Goal: Obtain resource: Download file/media

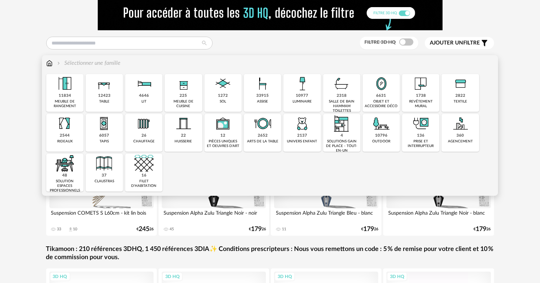
scroll to position [36, 0]
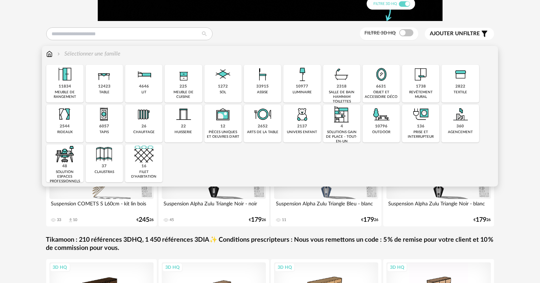
click at [261, 91] on div "assise" at bounding box center [262, 92] width 11 height 5
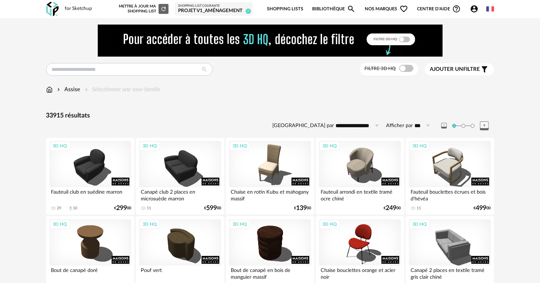
click at [483, 67] on icon "Filter icon" at bounding box center [484, 69] width 6 height 6
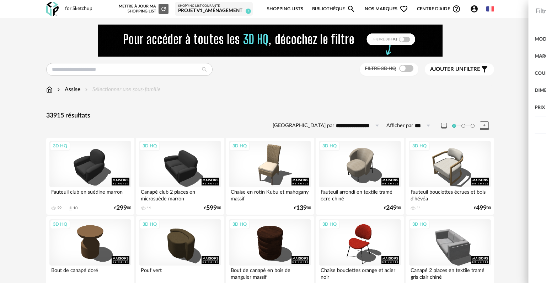
click at [488, 59] on div "Marque" at bounding box center [460, 56] width 144 height 17
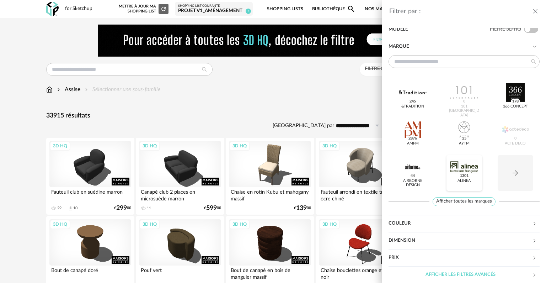
scroll to position [13, 0]
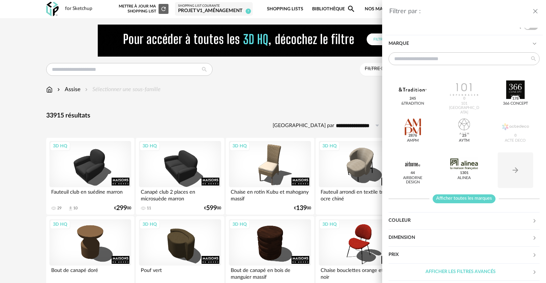
click at [462, 195] on span "Afficher toutes les marques" at bounding box center [464, 198] width 63 height 9
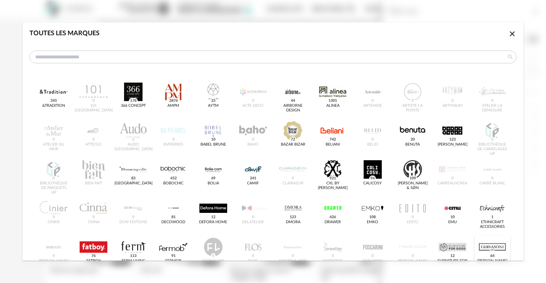
scroll to position [107, 0]
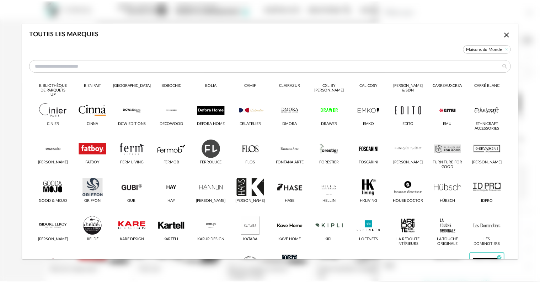
scroll to position [222, 0]
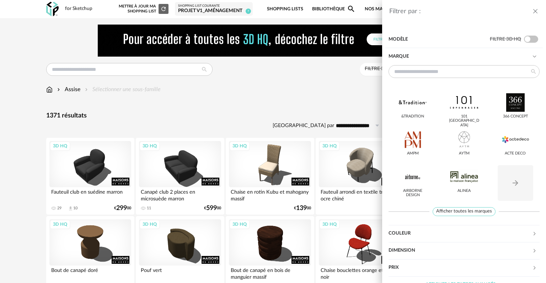
click at [536, 11] on icon "close drawer" at bounding box center [535, 11] width 7 height 7
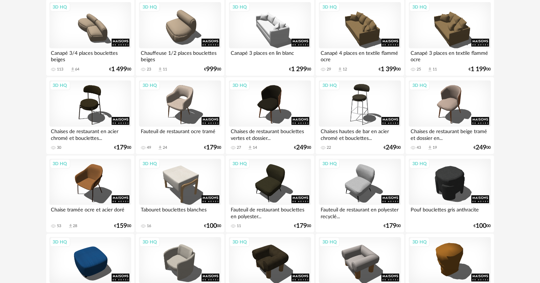
scroll to position [853, 0]
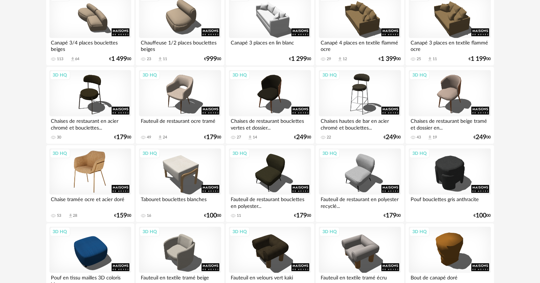
click at [93, 179] on div "3D HQ" at bounding box center [90, 171] width 82 height 46
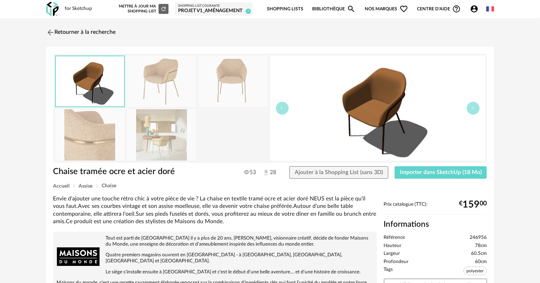
click at [164, 101] on img at bounding box center [161, 81] width 69 height 51
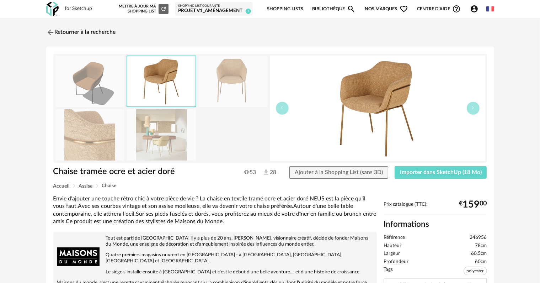
click at [219, 88] on img at bounding box center [233, 81] width 69 height 51
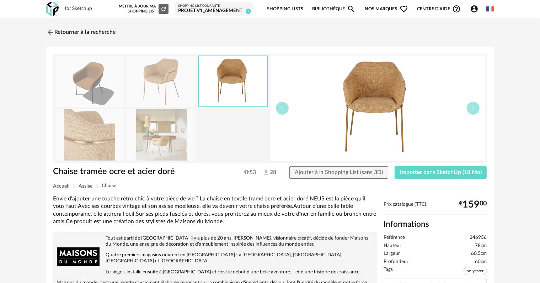
click at [104, 127] on img at bounding box center [89, 134] width 69 height 51
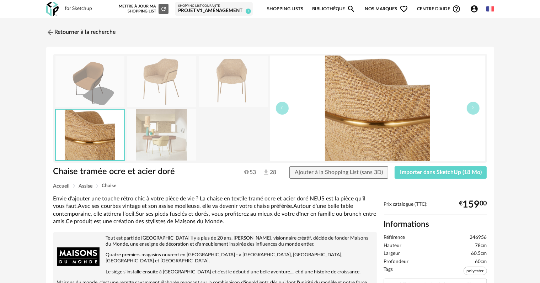
click at [168, 127] on img at bounding box center [161, 134] width 69 height 51
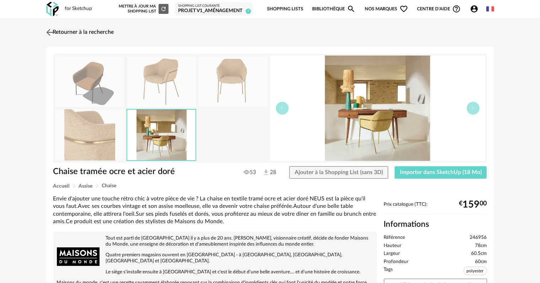
click at [55, 29] on link "Retourner à la recherche" at bounding box center [79, 33] width 70 height 16
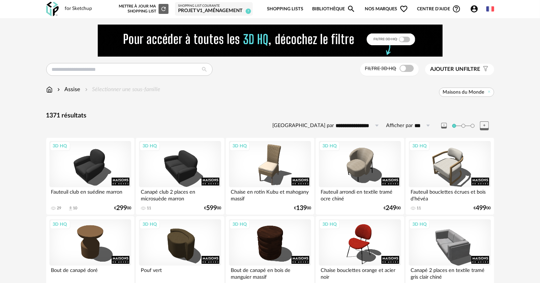
click at [473, 68] on span "Ajouter un filtre" at bounding box center [455, 69] width 50 height 7
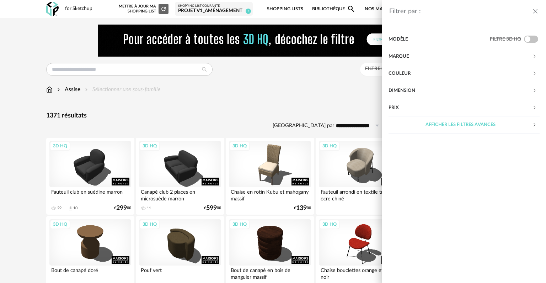
click at [454, 42] on div "Modèle" at bounding box center [438, 39] width 101 height 17
click at [450, 126] on div "Afficher les filtres avancés" at bounding box center [460, 124] width 144 height 17
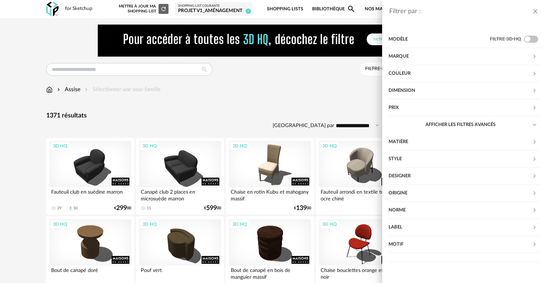
click at [443, 156] on div "Style" at bounding box center [460, 158] width 144 height 17
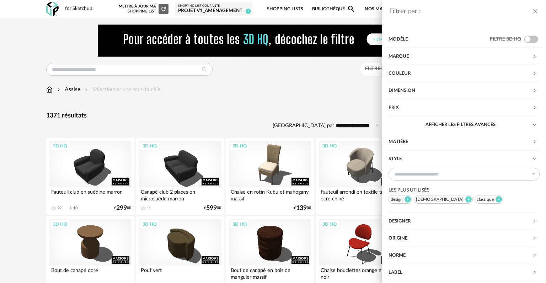
click at [443, 156] on div "Style" at bounding box center [460, 158] width 144 height 17
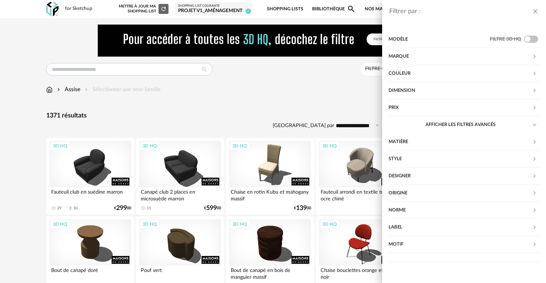
click at [427, 72] on div "Couleur" at bounding box center [460, 73] width 144 height 17
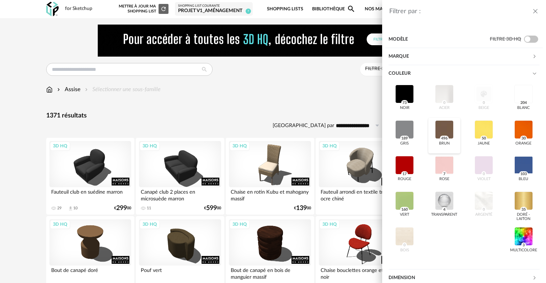
click at [445, 130] on div at bounding box center [444, 129] width 18 height 18
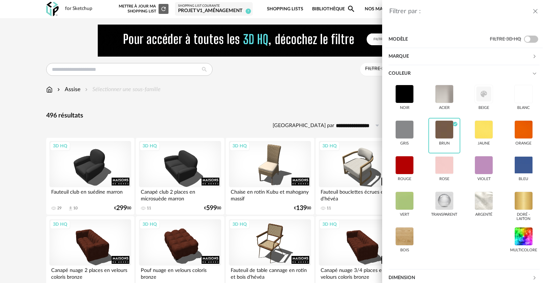
click at [333, 96] on div "Filtrer par : Modèle Filtre 3D HQ Marque &tradition 101 [GEOGRAPHIC_DATA] 366 C…" at bounding box center [273, 141] width 546 height 283
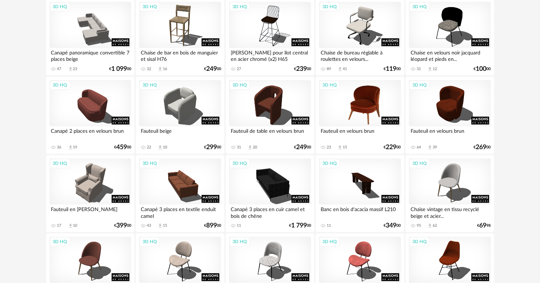
scroll to position [889, 0]
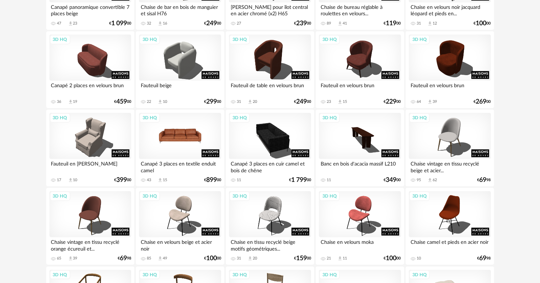
click at [182, 146] on div "3D HQ" at bounding box center [180, 136] width 82 height 46
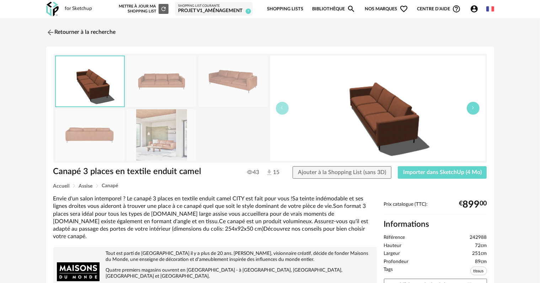
click at [477, 109] on button "button" at bounding box center [473, 108] width 13 height 13
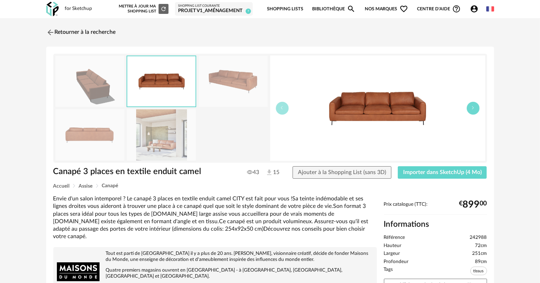
click at [477, 109] on button "button" at bounding box center [473, 108] width 13 height 13
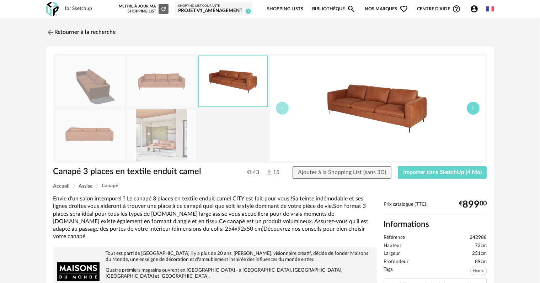
click at [477, 109] on button "button" at bounding box center [473, 108] width 13 height 13
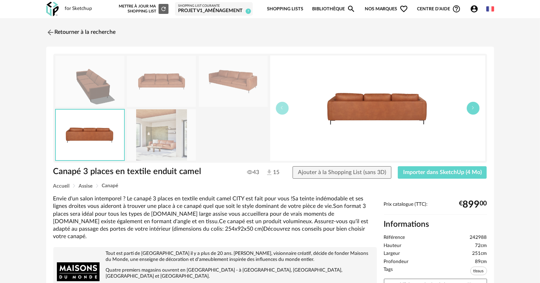
click at [477, 109] on button "button" at bounding box center [473, 108] width 13 height 13
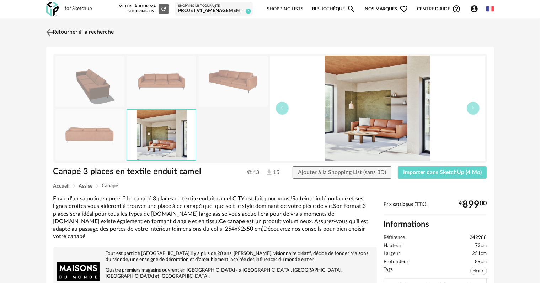
click at [84, 29] on link "Retourner à la recherche" at bounding box center [79, 33] width 70 height 16
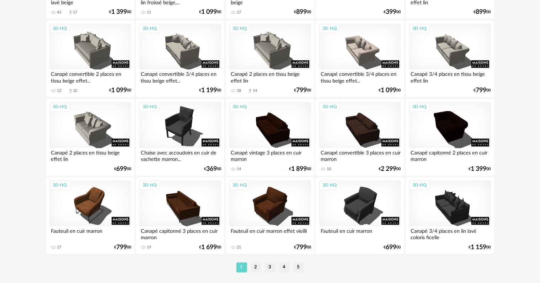
scroll to position [1466, 0]
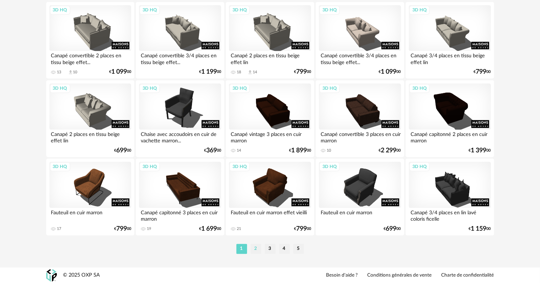
click at [256, 248] on li "2" at bounding box center [256, 248] width 11 height 10
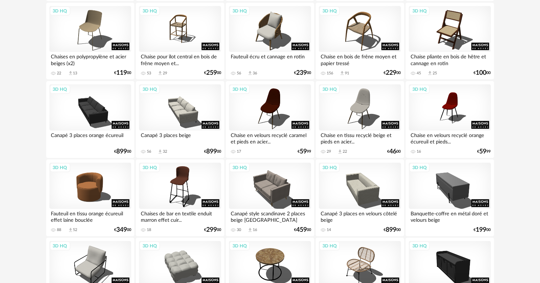
scroll to position [640, 0]
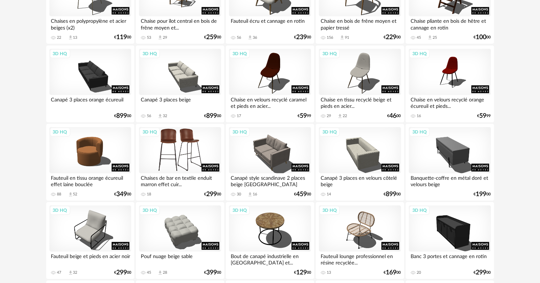
click at [159, 165] on div "3D HQ" at bounding box center [180, 150] width 82 height 46
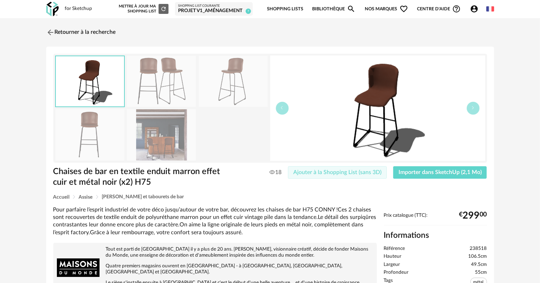
click at [312, 171] on span "Ajouter à la Shopping List (sans 3D)" at bounding box center [337, 172] width 88 height 6
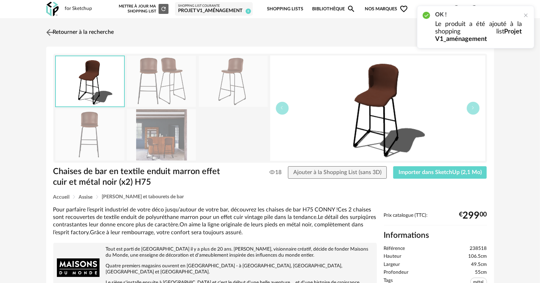
click at [65, 33] on link "Retourner à la recherche" at bounding box center [79, 33] width 70 height 16
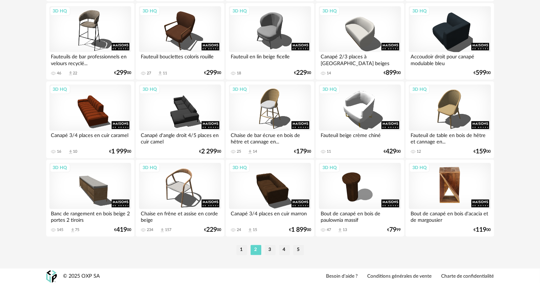
scroll to position [1466, 0]
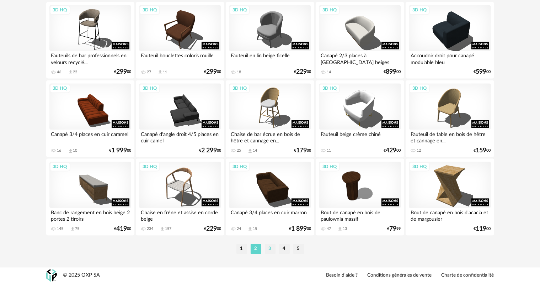
click at [273, 250] on li "3" at bounding box center [270, 248] width 11 height 10
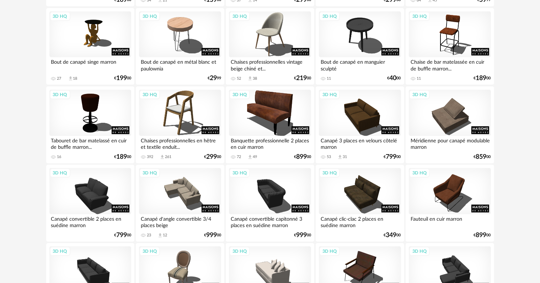
scroll to position [604, 0]
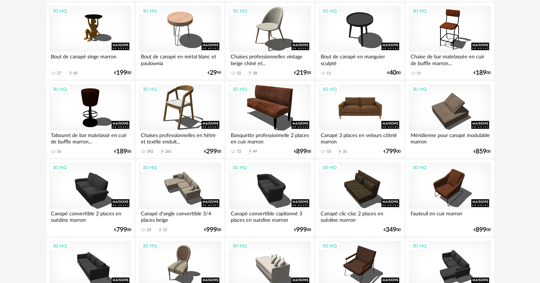
click at [373, 117] on div "3D HQ" at bounding box center [360, 107] width 82 height 46
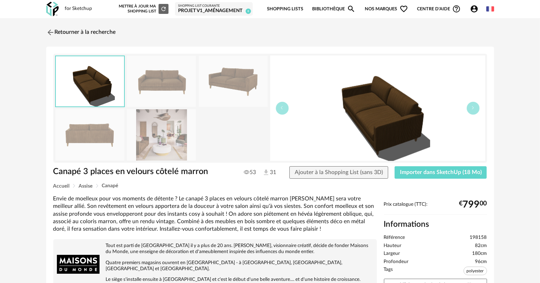
click at [172, 85] on img at bounding box center [161, 81] width 69 height 51
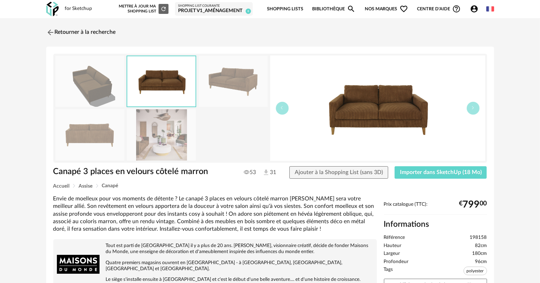
click at [237, 80] on img at bounding box center [233, 81] width 69 height 51
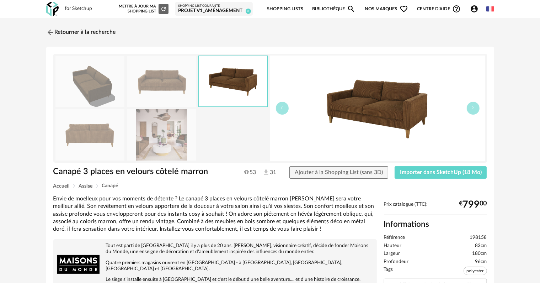
click at [166, 135] on img at bounding box center [161, 134] width 69 height 51
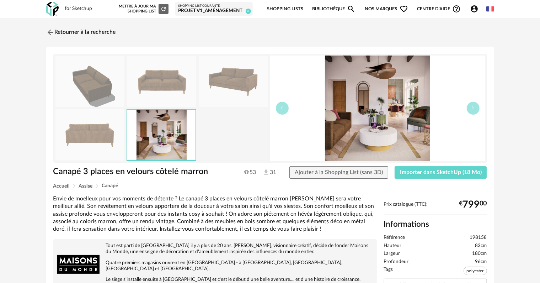
click at [381, 129] on img at bounding box center [377, 107] width 215 height 105
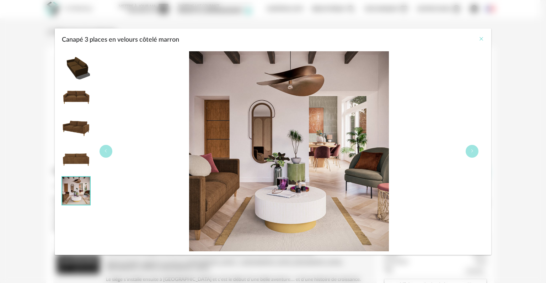
click at [479, 38] on icon "Close" at bounding box center [481, 39] width 6 height 6
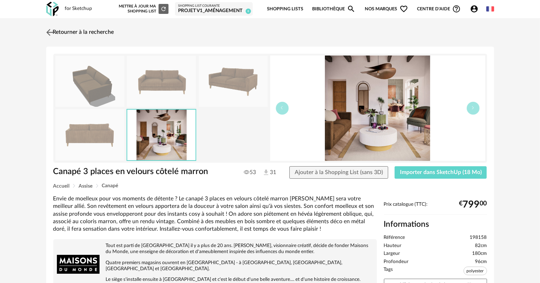
click at [76, 33] on link "Retourner à la recherche" at bounding box center [79, 33] width 70 height 16
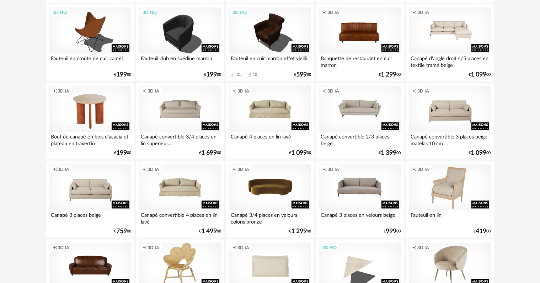
scroll to position [1125, 0]
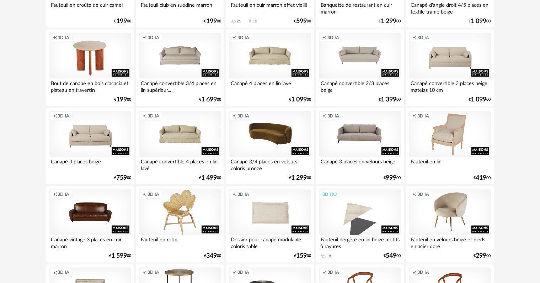
click at [270, 136] on div "Creation icon 3D IA" at bounding box center [270, 134] width 82 height 46
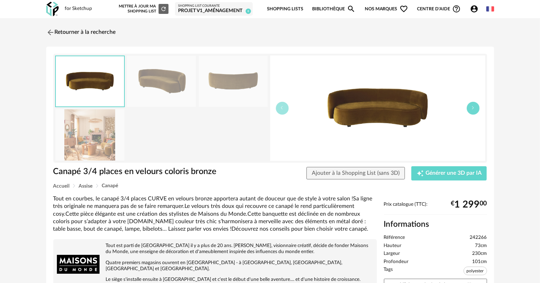
click at [472, 108] on icon "button" at bounding box center [473, 108] width 4 height 4
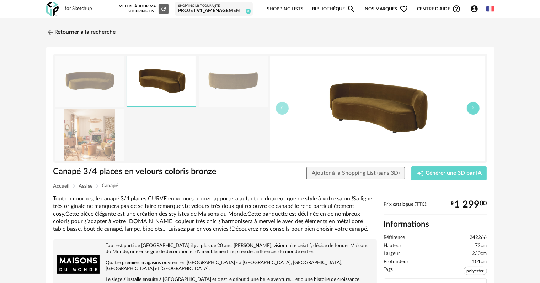
click at [472, 108] on icon "button" at bounding box center [473, 108] width 4 height 4
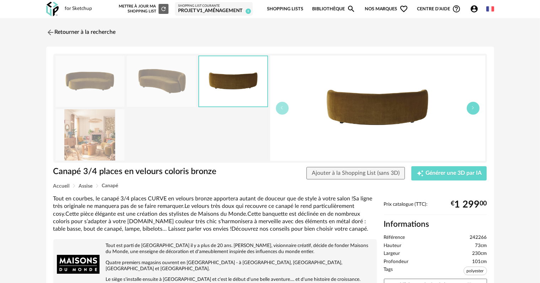
click at [472, 108] on icon "button" at bounding box center [473, 108] width 4 height 4
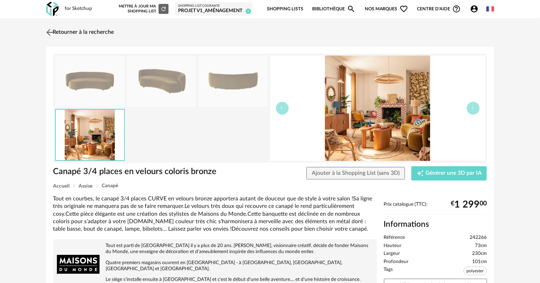
click at [85, 30] on link "Retourner à la recherche" at bounding box center [79, 33] width 70 height 16
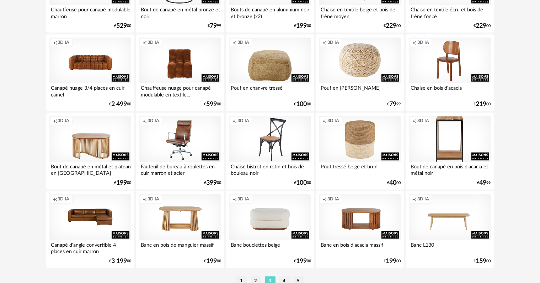
scroll to position [1466, 0]
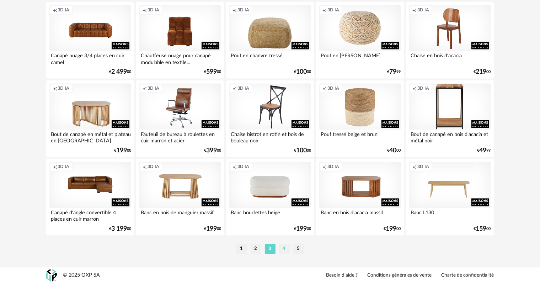
click at [287, 248] on li "4" at bounding box center [284, 248] width 11 height 10
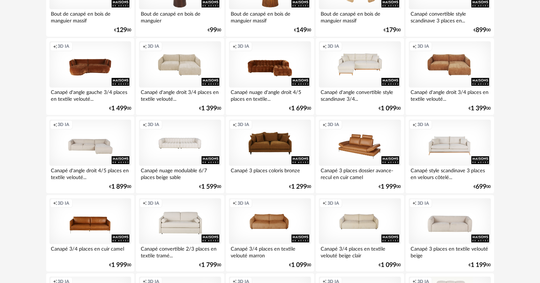
scroll to position [213, 0]
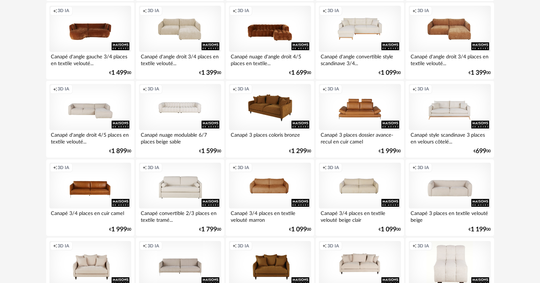
click at [279, 116] on div "Creation icon 3D IA" at bounding box center [270, 107] width 82 height 46
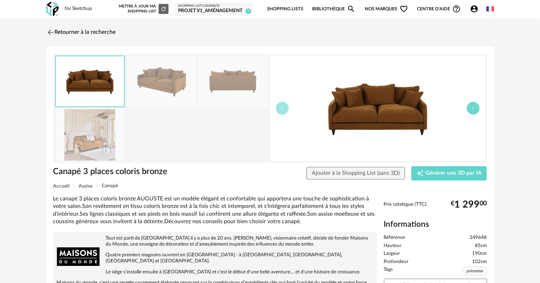
click at [473, 112] on button "button" at bounding box center [473, 108] width 13 height 13
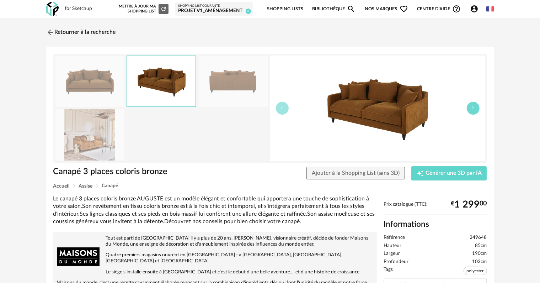
click at [473, 112] on button "button" at bounding box center [473, 108] width 13 height 13
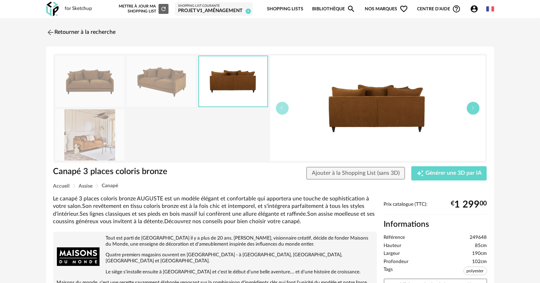
click at [473, 112] on button "button" at bounding box center [473, 108] width 13 height 13
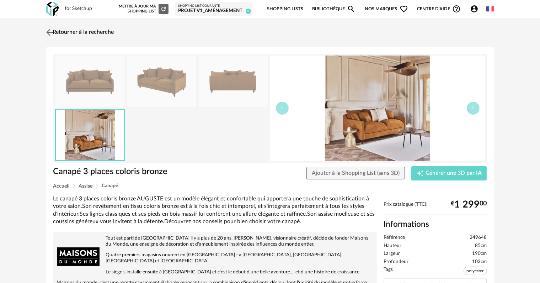
click at [88, 32] on link "Retourner à la recherche" at bounding box center [79, 33] width 70 height 16
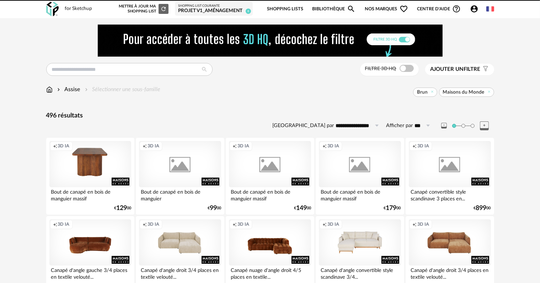
scroll to position [213, 0]
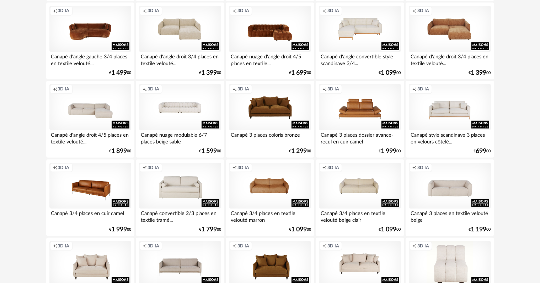
click at [81, 185] on div "Creation icon 3D IA" at bounding box center [90, 185] width 82 height 46
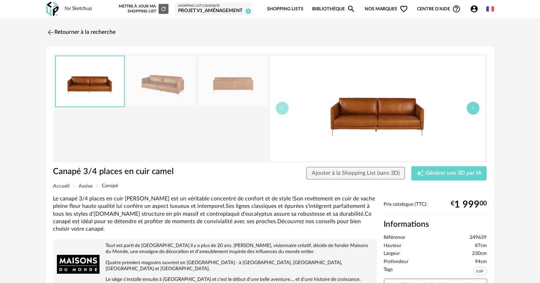
click at [469, 102] on button "button" at bounding box center [473, 108] width 13 height 13
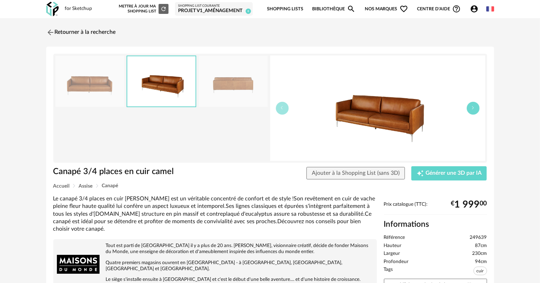
click at [469, 102] on button "button" at bounding box center [473, 108] width 13 height 13
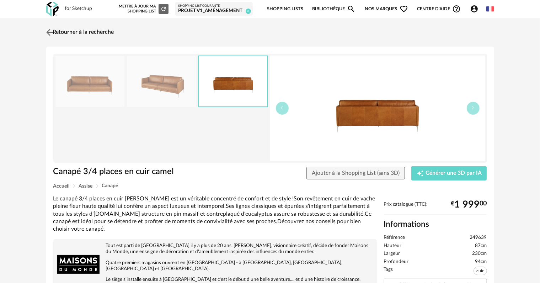
click at [93, 31] on link "Retourner à la recherche" at bounding box center [79, 33] width 70 height 16
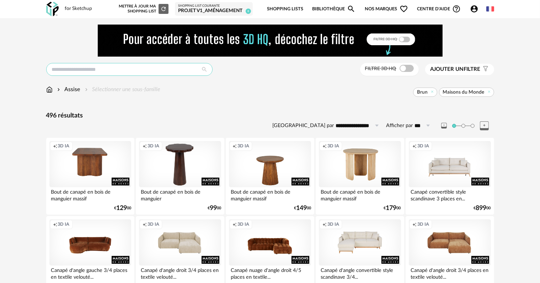
click at [114, 71] on input "text" at bounding box center [129, 69] width 166 height 13
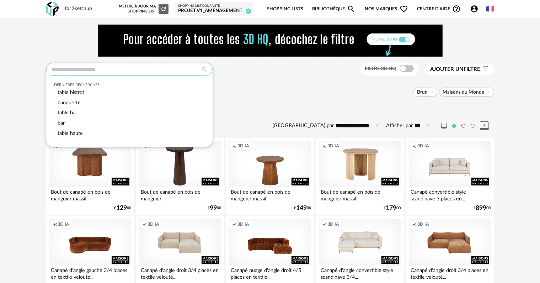
paste input "**********"
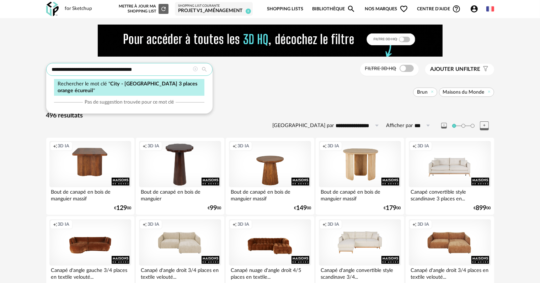
type input "**********"
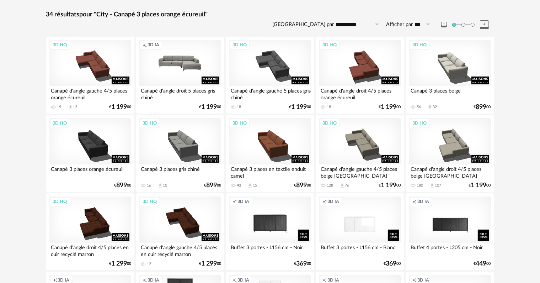
scroll to position [107, 0]
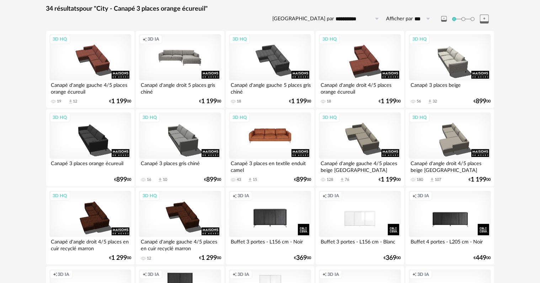
click at [267, 134] on div "3D HQ" at bounding box center [270, 135] width 82 height 46
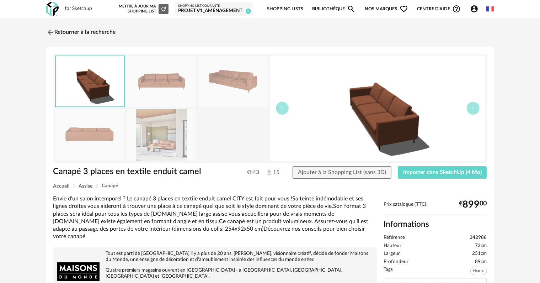
click at [178, 83] on img at bounding box center [161, 81] width 69 height 51
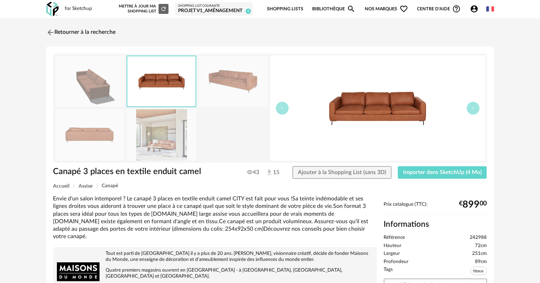
click at [236, 90] on img at bounding box center [233, 81] width 69 height 51
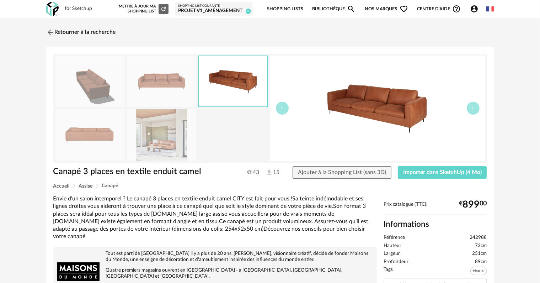
click at [97, 145] on img at bounding box center [89, 134] width 69 height 51
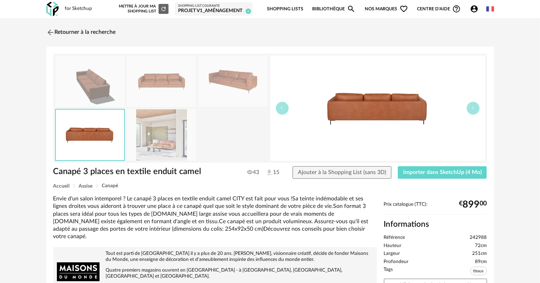
click at [151, 141] on img at bounding box center [161, 134] width 69 height 51
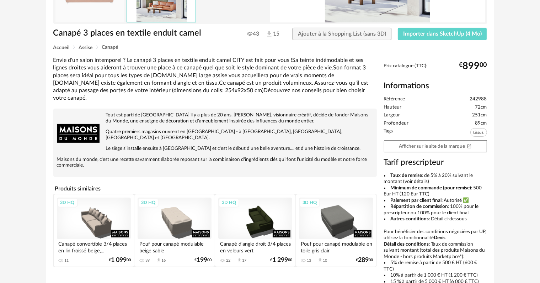
scroll to position [77, 0]
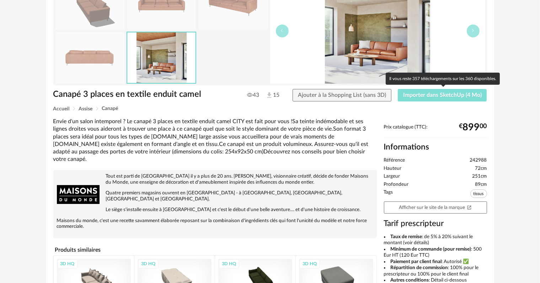
click at [430, 91] on button "Importer dans SketchUp (4 Mo)" at bounding box center [442, 95] width 89 height 13
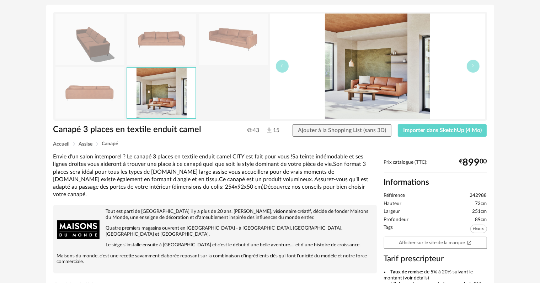
scroll to position [0, 0]
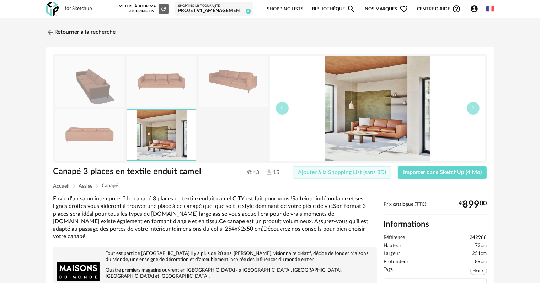
click at [336, 171] on span "Ajouter à la Shopping List (sans 3D)" at bounding box center [342, 172] width 88 height 6
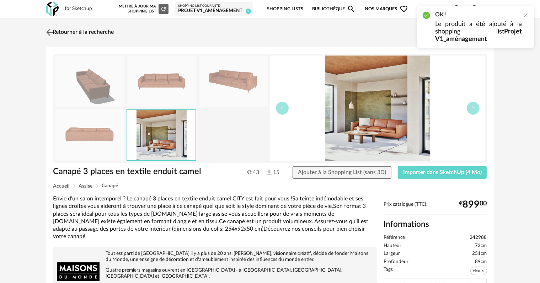
click at [76, 31] on link "Retourner à la recherche" at bounding box center [79, 33] width 70 height 16
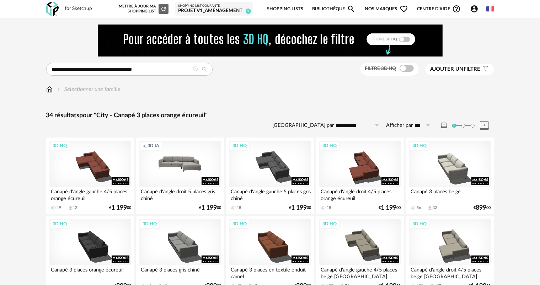
click at [196, 68] on icon at bounding box center [195, 68] width 5 height 5
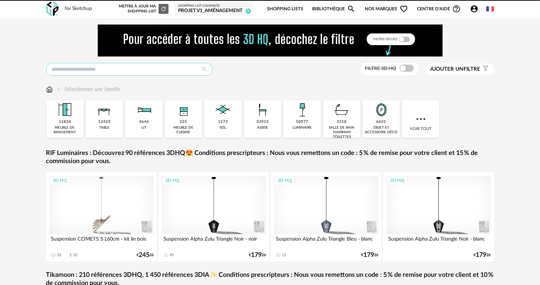
click at [169, 70] on input "text" at bounding box center [129, 69] width 166 height 13
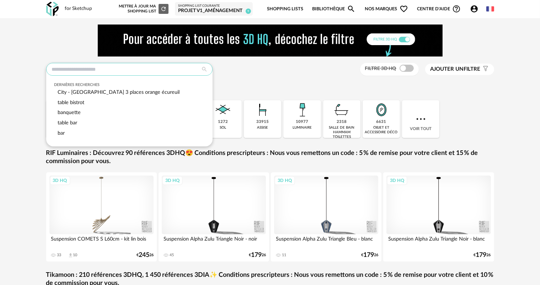
paste input "**********"
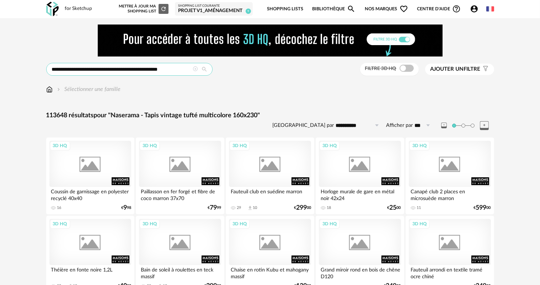
type input "**********"
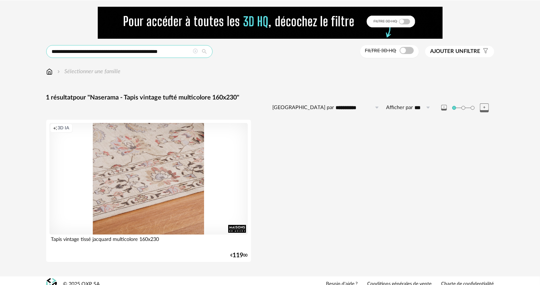
scroll to position [25, 0]
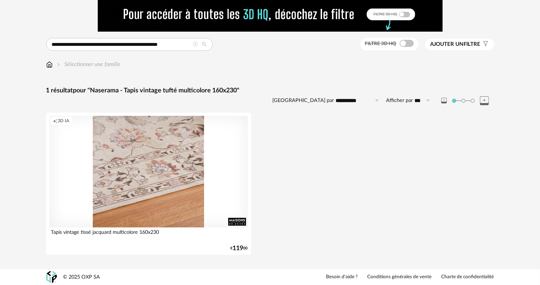
click at [185, 203] on div "Creation icon 3D IA" at bounding box center [148, 172] width 198 height 112
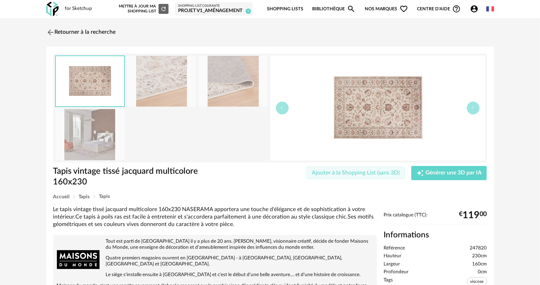
click at [334, 174] on span "Ajouter à la Shopping List (sans 3D)" at bounding box center [356, 173] width 88 height 6
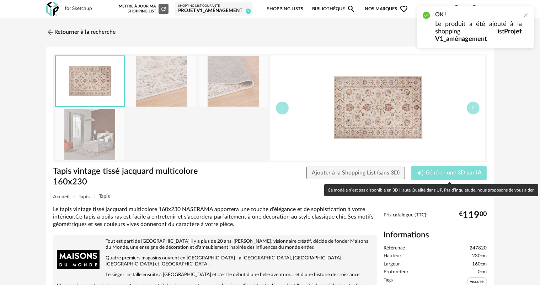
click at [436, 173] on span "Générer une 3D par IA" at bounding box center [453, 173] width 56 height 6
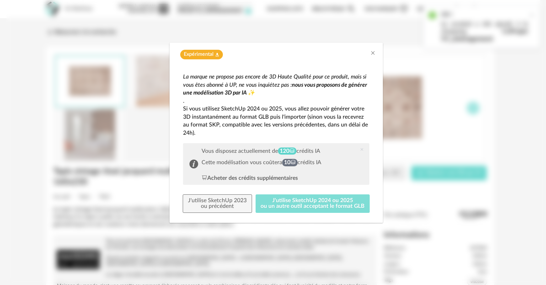
click at [293, 200] on button "J'utilise SketchUp 2024 ou 2025 ou un autre outil acceptant le format GLB" at bounding box center [313, 203] width 114 height 18
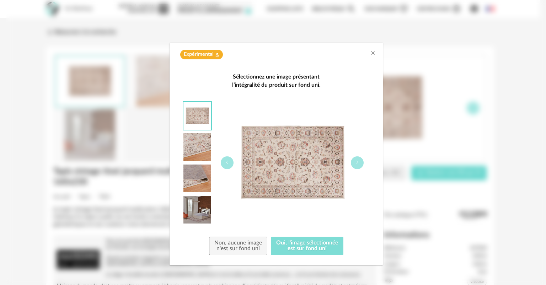
click at [301, 246] on button "Oui, l'image sélectionnée est sur fond uni" at bounding box center [307, 246] width 73 height 18
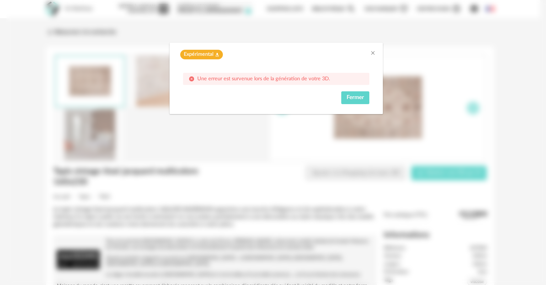
click at [212, 53] on span "Expérimental" at bounding box center [199, 54] width 30 height 7
click at [347, 96] on span "Fermer" at bounding box center [355, 98] width 17 height 6
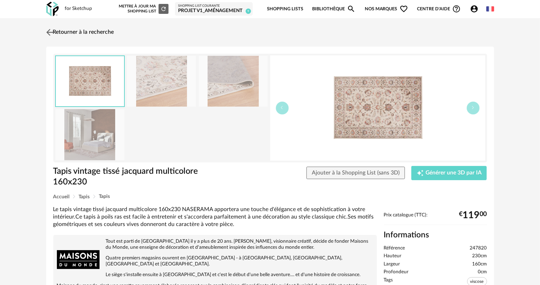
click at [66, 34] on link "Retourner à la recherche" at bounding box center [79, 33] width 70 height 16
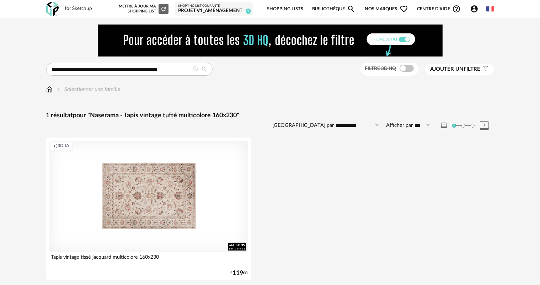
scroll to position [25, 0]
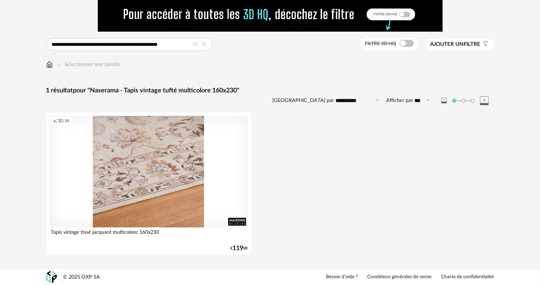
click at [194, 171] on div "Creation icon 3D IA" at bounding box center [148, 172] width 198 height 112
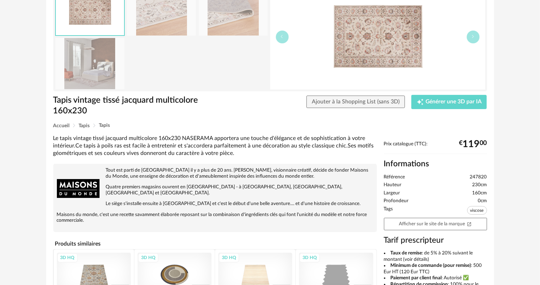
scroll to position [36, 0]
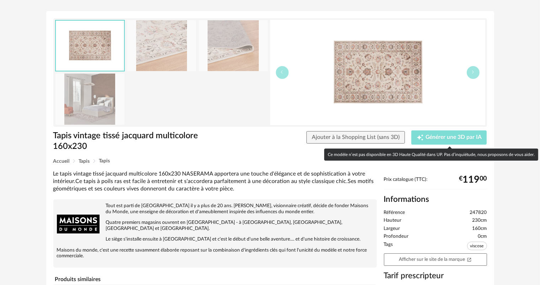
click at [439, 135] on span "Générer une 3D par IA" at bounding box center [453, 138] width 56 height 6
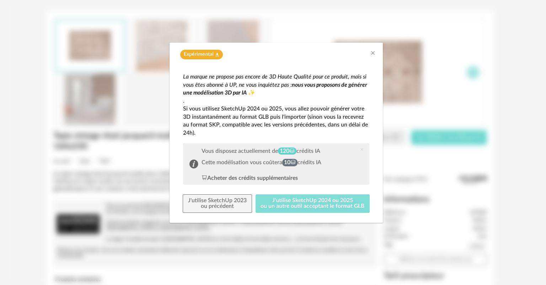
click at [270, 205] on button "J'utilise SketchUp 2024 ou 2025 ou un autre outil acceptant le format GLB" at bounding box center [313, 203] width 114 height 18
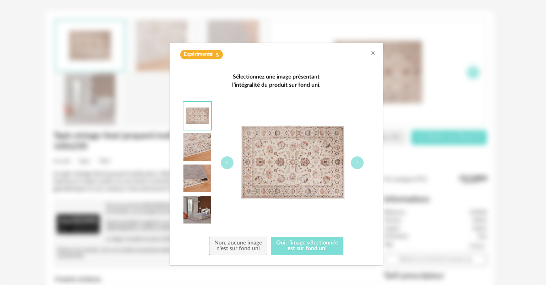
click at [291, 243] on button "Oui, l'image sélectionnée est sur fond uni" at bounding box center [307, 246] width 73 height 18
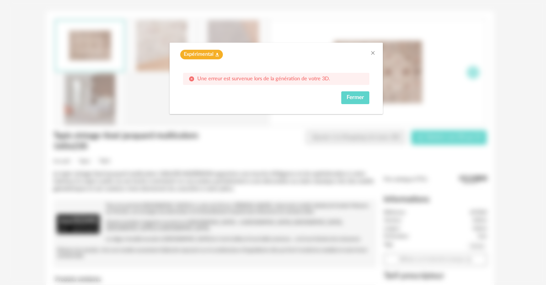
click at [208, 75] on div "Une erreur est survenue lors de la génération de votre 3D." at bounding box center [276, 79] width 186 height 12
click at [356, 95] on span "Fermer" at bounding box center [355, 98] width 17 height 6
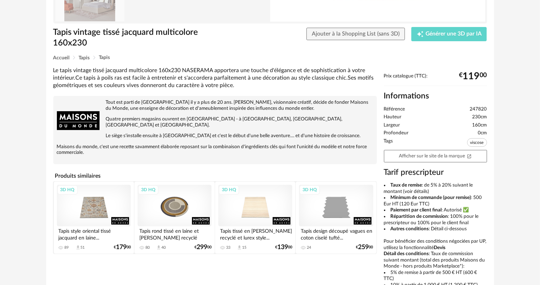
scroll to position [0, 0]
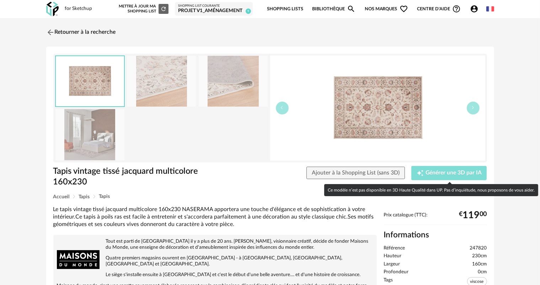
click at [417, 175] on icon "Creation icon" at bounding box center [420, 173] width 7 height 7
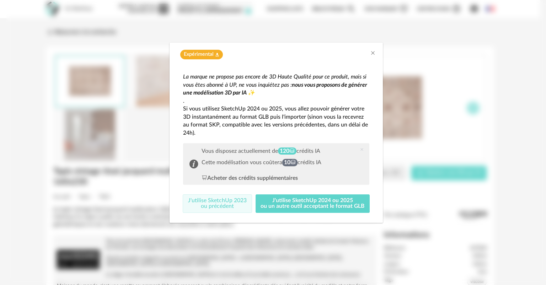
click at [226, 201] on button "J'utilise SketchUp 2023 ou précédent" at bounding box center [217, 203] width 69 height 18
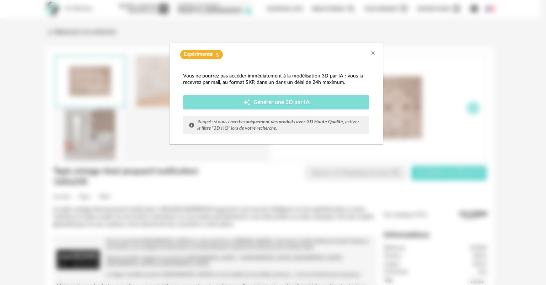
click at [304, 103] on span "Générer une 3D par IA" at bounding box center [281, 103] width 56 height 6
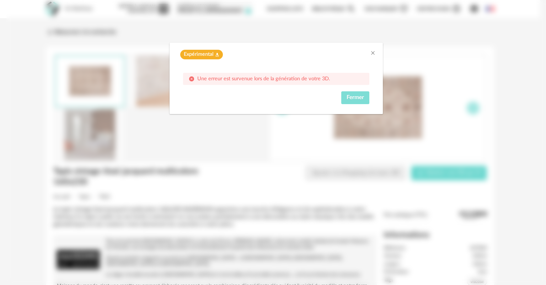
click at [363, 95] on span "Fermer" at bounding box center [355, 98] width 17 height 6
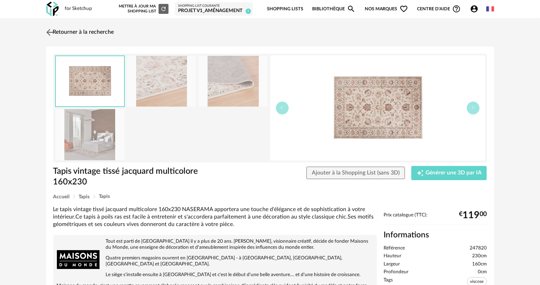
click at [92, 29] on link "Retourner à la recherche" at bounding box center [79, 33] width 70 height 16
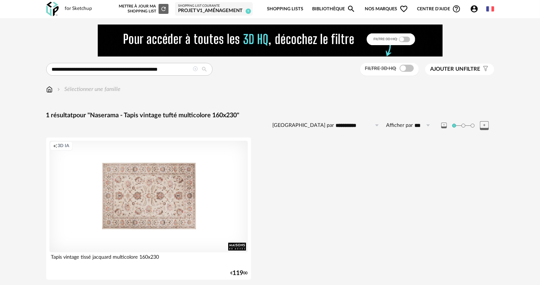
scroll to position [25, 0]
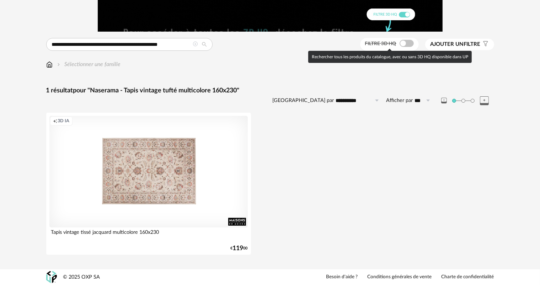
click at [406, 41] on span at bounding box center [407, 43] width 14 height 7
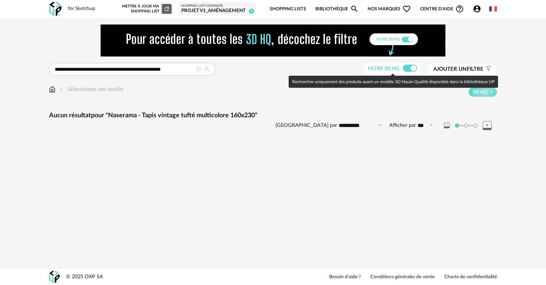
click at [405, 70] on span at bounding box center [410, 68] width 14 height 7
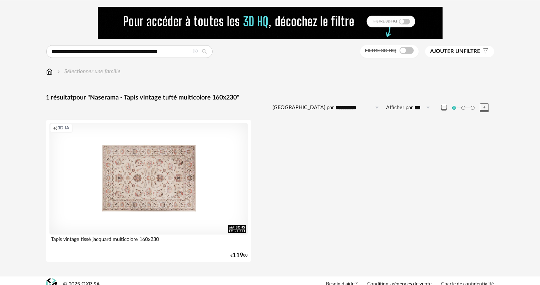
scroll to position [25, 0]
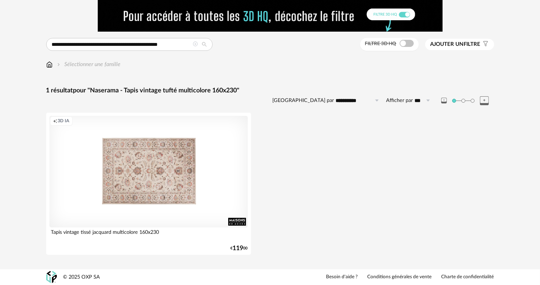
click at [196, 43] on icon at bounding box center [195, 44] width 5 height 5
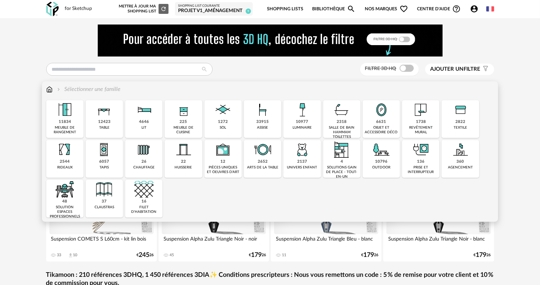
click at [456, 166] on div "agencement" at bounding box center [460, 167] width 25 height 5
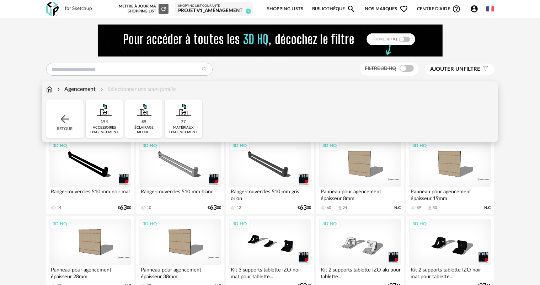
click at [84, 89] on div "Agencement" at bounding box center [76, 89] width 40 height 8
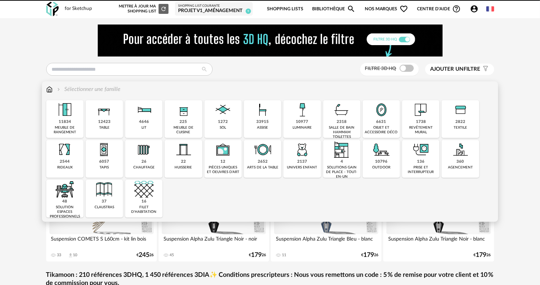
click at [51, 90] on img at bounding box center [49, 89] width 6 height 8
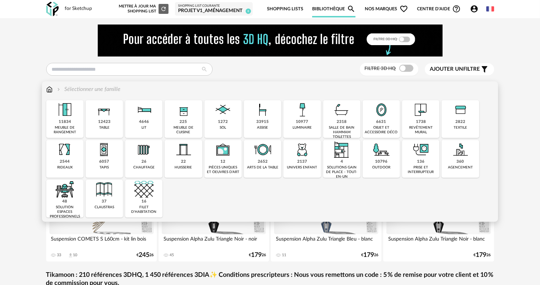
click at [309, 116] on img at bounding box center [302, 109] width 19 height 19
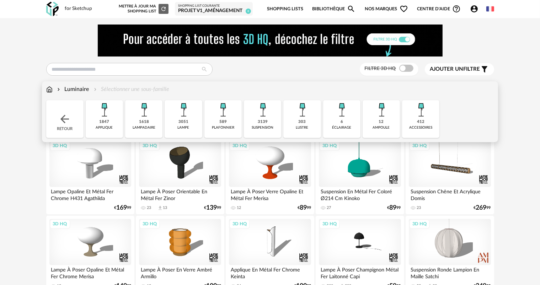
click at [264, 122] on div "3139" at bounding box center [263, 121] width 10 height 5
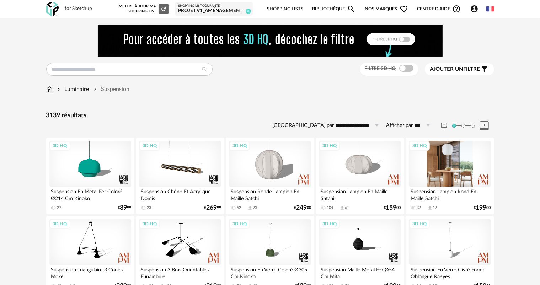
click at [451, 176] on div "3D HQ" at bounding box center [450, 164] width 82 height 46
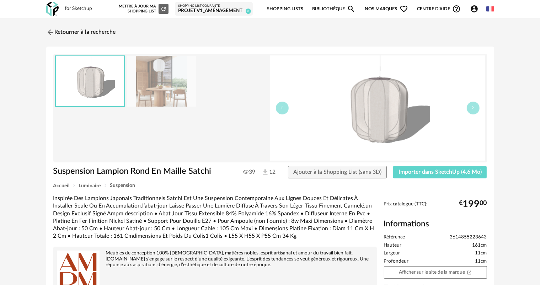
click at [160, 86] on img at bounding box center [161, 81] width 69 height 51
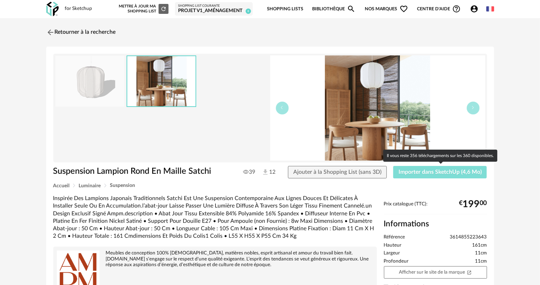
click at [424, 169] on span "Importer dans SketchUp (4,6 Mo)" at bounding box center [439, 172] width 83 height 6
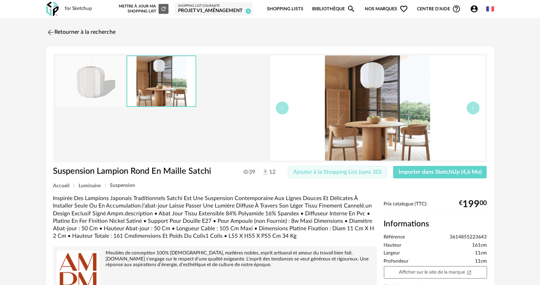
click at [358, 174] on span "Ajouter à la Shopping List (sans 3D)" at bounding box center [337, 172] width 88 height 6
click at [503, 0] on header "for Sketchup Nouvelle shopping list Mettre à jour ma Shopping List Refresh icon…" at bounding box center [270, 9] width 540 height 18
click at [71, 31] on link "Retourner à la recherche" at bounding box center [79, 33] width 70 height 16
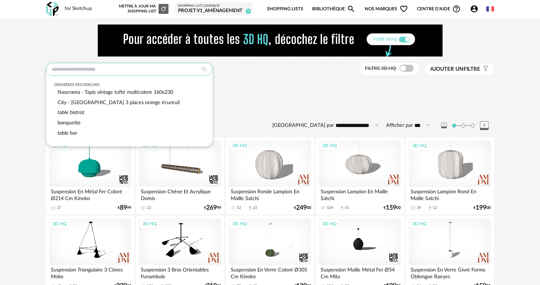
click at [97, 68] on input "text" at bounding box center [129, 69] width 166 height 13
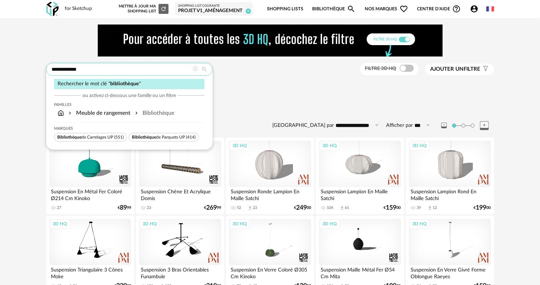
type input "**********"
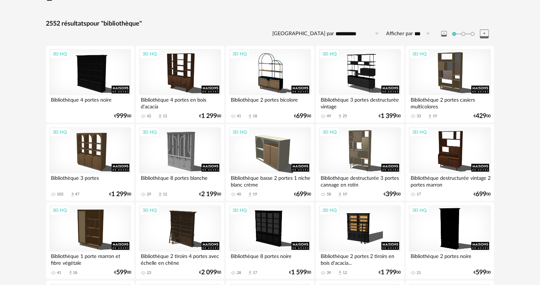
scroll to position [107, 0]
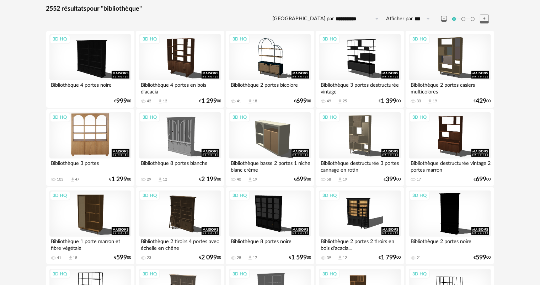
click at [100, 146] on div "3D HQ" at bounding box center [90, 135] width 82 height 46
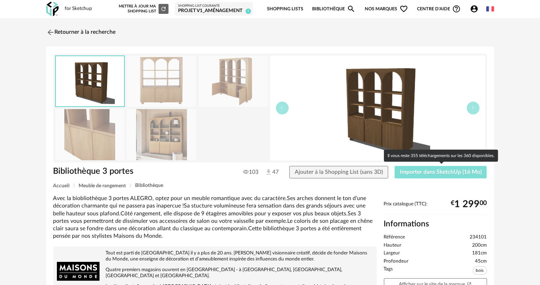
click at [415, 171] on span "Importer dans SketchUp (16 Mo)" at bounding box center [441, 172] width 82 height 6
